Goal: Information Seeking & Learning: Learn about a topic

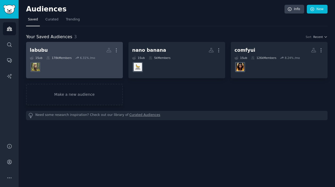
click at [44, 50] on div "labubu" at bounding box center [39, 50] width 18 height 7
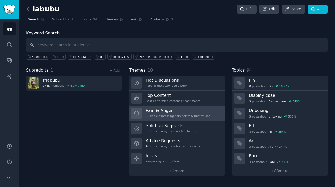
click at [160, 113] on div "Pain & Anger 6 People expressing pain points & frustrations" at bounding box center [178, 113] width 64 height 11
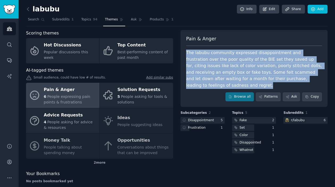
drag, startPoint x: 183, startPoint y: 52, endPoint x: 227, endPoint y: 85, distance: 55.0
click at [227, 85] on div "Pain & Anger The labubu community expressed disappointment and frustration over…" at bounding box center [253, 68] width 147 height 77
click at [209, 62] on div "The labubu community expressed disappointment and frustration over the poor qua…" at bounding box center [254, 69] width 136 height 39
drag, startPoint x: 185, startPoint y: 51, endPoint x: 233, endPoint y: 84, distance: 58.3
click at [233, 84] on div "Pain & Anger The labubu community expressed disappointment and frustration over…" at bounding box center [253, 68] width 147 height 77
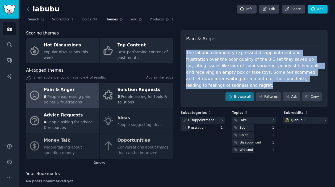
drag, startPoint x: 223, startPoint y: 75, endPoint x: 222, endPoint y: 64, distance: 11.7
click at [222, 64] on div "The labubu community expressed disappointment and frustration over the poor qua…" at bounding box center [254, 69] width 136 height 39
click at [209, 57] on div "The labubu community expressed disappointment and frustration over the poor qua…" at bounding box center [254, 69] width 136 height 39
drag, startPoint x: 187, startPoint y: 53, endPoint x: 225, endPoint y: 88, distance: 51.7
click at [225, 88] on div "The labubu community expressed disappointment and frustration over the poor qua…" at bounding box center [254, 69] width 136 height 39
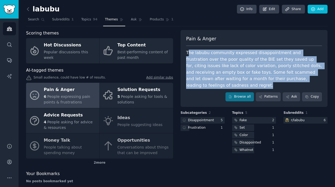
click at [193, 51] on div "The labubu community expressed disappointment and frustration over the poor qua…" at bounding box center [254, 69] width 136 height 39
drag, startPoint x: 186, startPoint y: 52, endPoint x: 234, endPoint y: 84, distance: 57.9
click at [234, 84] on div "The labubu community expressed disappointment and frustration over the poor qua…" at bounding box center [254, 69] width 136 height 39
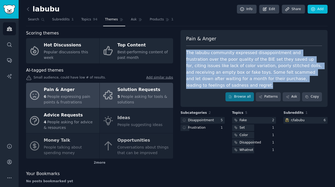
click at [145, 92] on div "Solution Requests" at bounding box center [143, 90] width 53 height 9
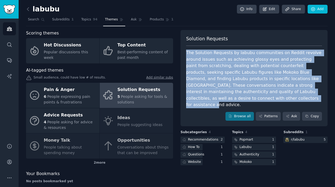
drag, startPoint x: 186, startPoint y: 50, endPoint x: 303, endPoint y: 99, distance: 127.3
click at [303, 99] on div "The Solution Requests by labubu communities on Reddit revolve around issues suc…" at bounding box center [254, 79] width 136 height 59
click at [27, 7] on icon at bounding box center [28, 9] width 6 height 6
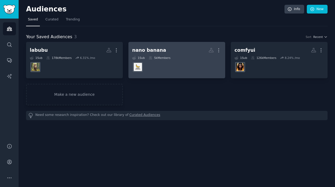
click at [155, 50] on div "nano banana" at bounding box center [149, 50] width 34 height 7
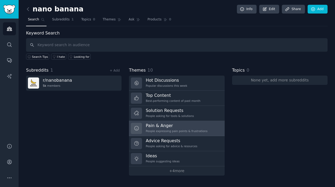
click at [174, 129] on div "Pain & Anger People expressing pain points & frustrations" at bounding box center [177, 128] width 62 height 11
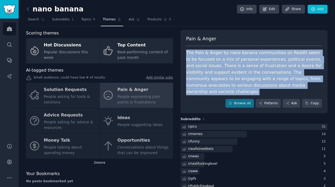
drag, startPoint x: 186, startPoint y: 51, endPoint x: 230, endPoint y: 91, distance: 59.3
click at [230, 91] on div "The Pain & Anger by nano banana communities on Reddit seem to be focused on a m…" at bounding box center [254, 73] width 136 height 46
click at [184, 69] on div "Pain & Anger The Pain & Anger by nano banana communities on Reddit seem to be f…" at bounding box center [253, 72] width 147 height 84
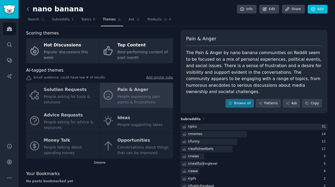
click at [28, 9] on icon at bounding box center [28, 9] width 6 height 6
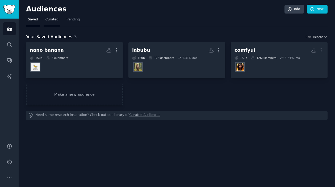
click at [45, 20] on span "Curated" at bounding box center [51, 19] width 13 height 5
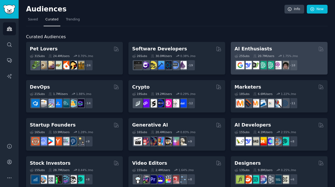
click at [263, 48] on h2 "AI Enthusiasts" at bounding box center [252, 49] width 37 height 7
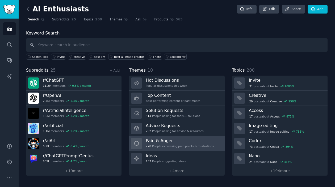
click at [180, 142] on h3 "Pain & Anger" at bounding box center [180, 141] width 68 height 6
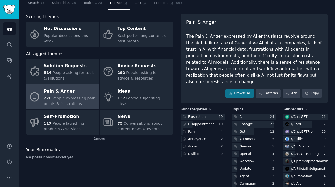
scroll to position [27, 0]
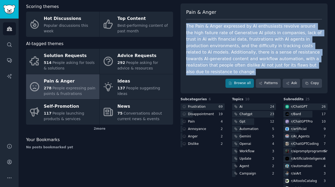
drag, startPoint x: 186, startPoint y: 25, endPoint x: 234, endPoint y: 72, distance: 67.7
click at [234, 72] on div "The Pain & Anger expressed by AI enthusiasts revolve around the high failure ra…" at bounding box center [254, 49] width 136 height 52
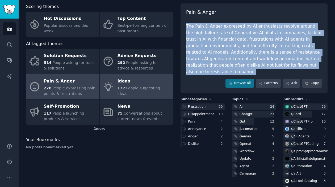
click at [127, 86] on div "Ideas" at bounding box center [143, 81] width 53 height 9
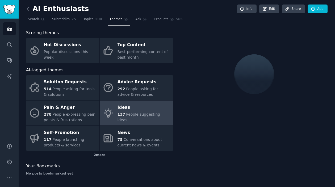
scroll to position [27, 0]
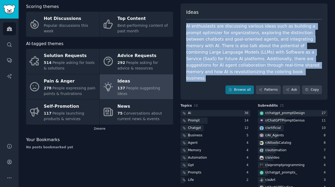
drag, startPoint x: 184, startPoint y: 27, endPoint x: 319, endPoint y: 72, distance: 142.7
click at [319, 72] on div "Ideas AI enthusiasts are discussing various ideas such as building a prompt opt…" at bounding box center [253, 51] width 147 height 97
click at [198, 35] on div "AI enthusiasts are discussing various ideas such as building a prompt optimizer…" at bounding box center [254, 52] width 136 height 59
drag, startPoint x: 186, startPoint y: 26, endPoint x: 318, endPoint y: 72, distance: 139.5
click at [318, 72] on div "AI enthusiasts are discussing various ideas such as building a prompt optimizer…" at bounding box center [254, 52] width 136 height 59
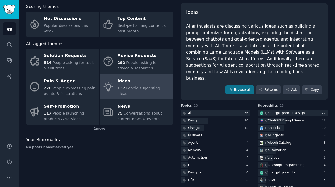
click at [200, 86] on div "Browse all Patterns Ask Copy" at bounding box center [254, 90] width 136 height 9
drag, startPoint x: 271, startPoint y: 72, endPoint x: 317, endPoint y: 73, distance: 46.0
click at [317, 73] on div "AI enthusiasts are discussing various ideas such as building a prompt optimizer…" at bounding box center [254, 52] width 136 height 59
copy div "coloring book business"
click at [212, 29] on div "AI enthusiasts are discussing various ideas such as building a prompt optimizer…" at bounding box center [254, 52] width 136 height 59
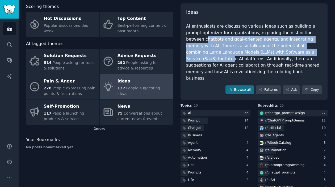
drag, startPoint x: 205, startPoint y: 39, endPoint x: 231, endPoint y: 60, distance: 34.0
click at [231, 60] on div "AI enthusiasts are discussing various ideas such as building a prompt optimizer…" at bounding box center [254, 52] width 136 height 59
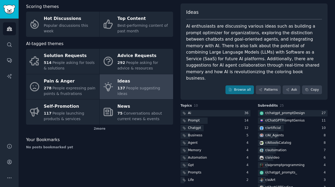
click at [279, 73] on div "AI enthusiasts are discussing various ideas such as building a prompt optimizer…" at bounding box center [254, 52] width 136 height 59
drag, startPoint x: 299, startPoint y: 74, endPoint x: 271, endPoint y: 71, distance: 28.1
click at [271, 71] on div "AI enthusiasts are discussing various ideas such as building a prompt optimizer…" at bounding box center [254, 52] width 136 height 59
copy div "coloring book"
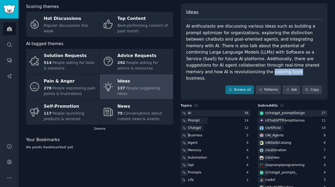
scroll to position [0, 0]
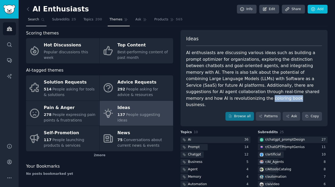
click at [38, 21] on span "Search" at bounding box center [33, 19] width 11 height 5
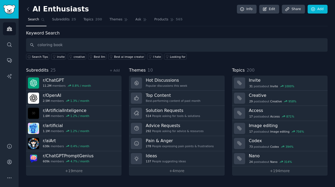
type input "coloring book"
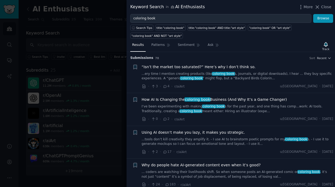
click at [270, 109] on link "I’ve been experimenting with making coloring book s for the past year, and one …" at bounding box center [238, 108] width 192 height 9
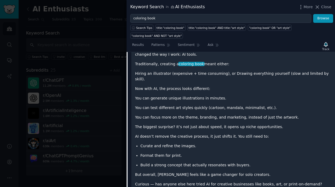
scroll to position [213, 0]
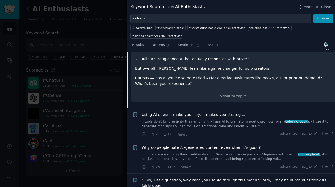
click at [208, 113] on div "Using AI doesn’t make you lazy, it makes you strategic. ...tools don’t kill cre…" at bounding box center [238, 120] width 192 height 17
click at [211, 112] on span "Using AI doesn’t make you lazy, it makes you strategic." at bounding box center [193, 115] width 103 height 6
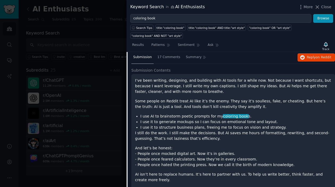
scroll to position [74, 0]
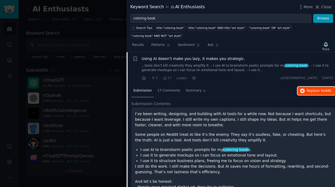
click at [319, 90] on span "on Reddit" at bounding box center [323, 91] width 15 height 4
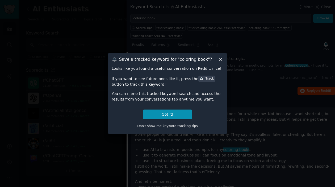
click at [219, 58] on icon at bounding box center [221, 60] width 6 height 6
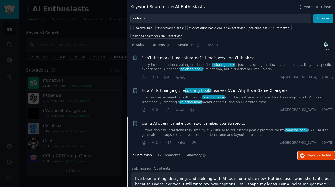
scroll to position [0, 0]
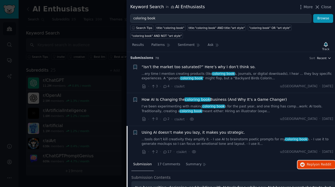
click at [328, 59] on icon "button" at bounding box center [329, 58] width 4 height 4
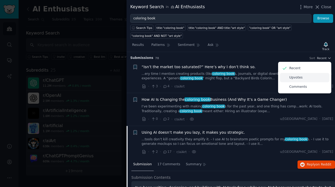
click at [306, 79] on div "Upvotes" at bounding box center [304, 77] width 49 height 9
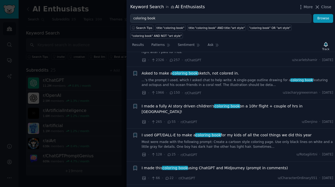
scroll to position [27, 0]
click at [251, 112] on div "I made a fully AI story driven children's coloring book on a 10hr flight + coup…" at bounding box center [238, 114] width 192 height 22
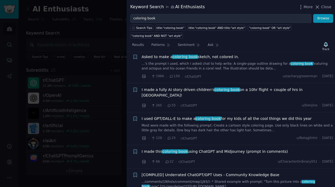
scroll to position [53, 0]
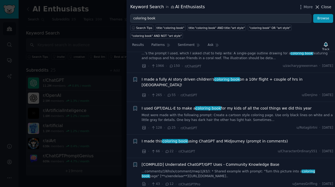
click at [327, 7] on span "Close" at bounding box center [326, 7] width 10 height 6
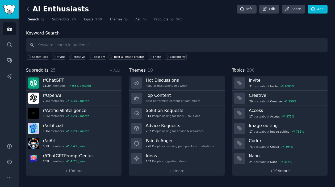
click at [283, 169] on link "+ 194 more" at bounding box center [279, 171] width 95 height 9
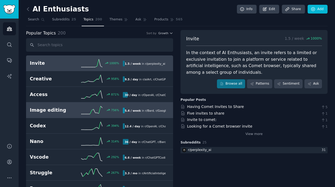
click at [70, 110] on h2 "Image editing" at bounding box center [53, 110] width 47 height 7
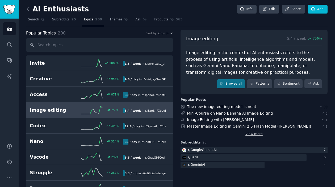
click at [251, 135] on link "View more" at bounding box center [253, 134] width 17 height 5
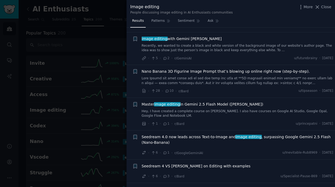
scroll to position [27, 0]
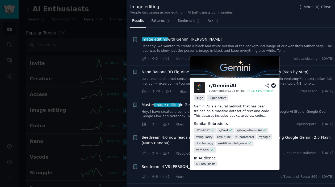
click at [199, 88] on img at bounding box center [199, 87] width 11 height 11
click at [226, 86] on div "r/ GeminiAI" at bounding box center [223, 86] width 28 height 7
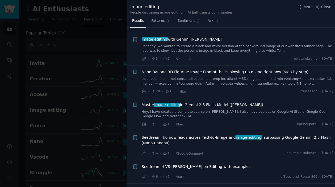
copy div "GeminiAI"
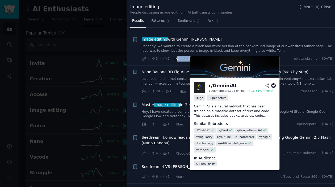
drag, startPoint x: 192, startPoint y: 58, endPoint x: 176, endPoint y: 58, distance: 15.9
click at [176, 58] on div "· 5 · 2 · r/[PERSON_NAME] u/futurebrainy · [DATE]" at bounding box center [238, 59] width 192 height 6
copy span "GeminiAI"
